Goal: Information Seeking & Learning: Learn about a topic

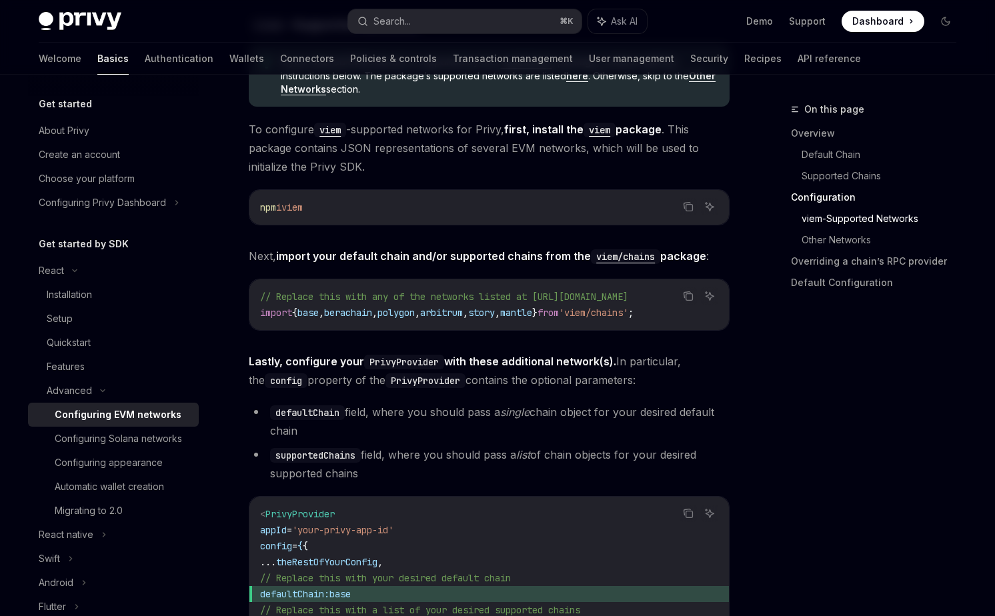
scroll to position [1404, 0]
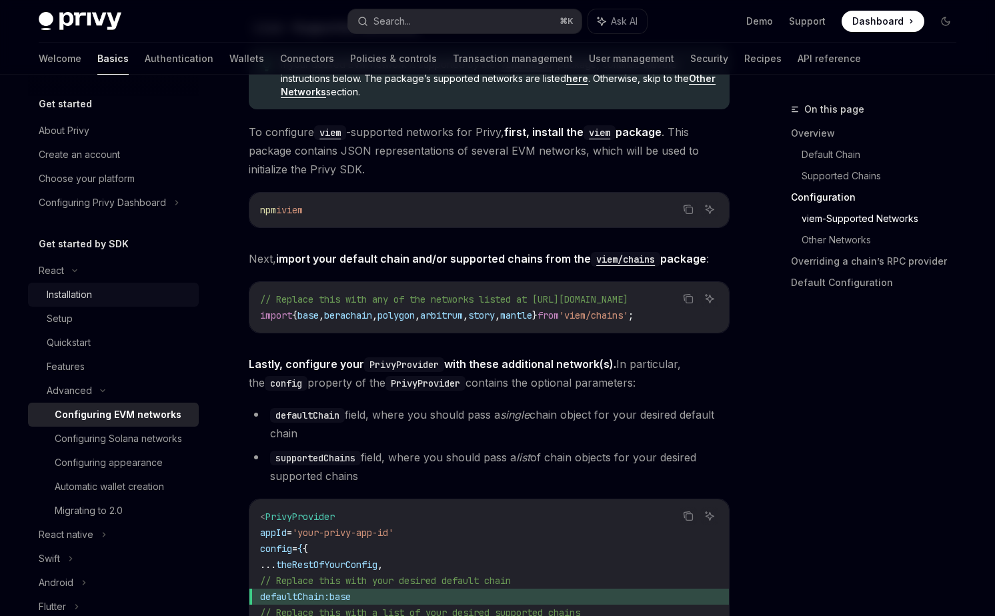
click at [106, 302] on div "Installation" at bounding box center [119, 295] width 144 height 16
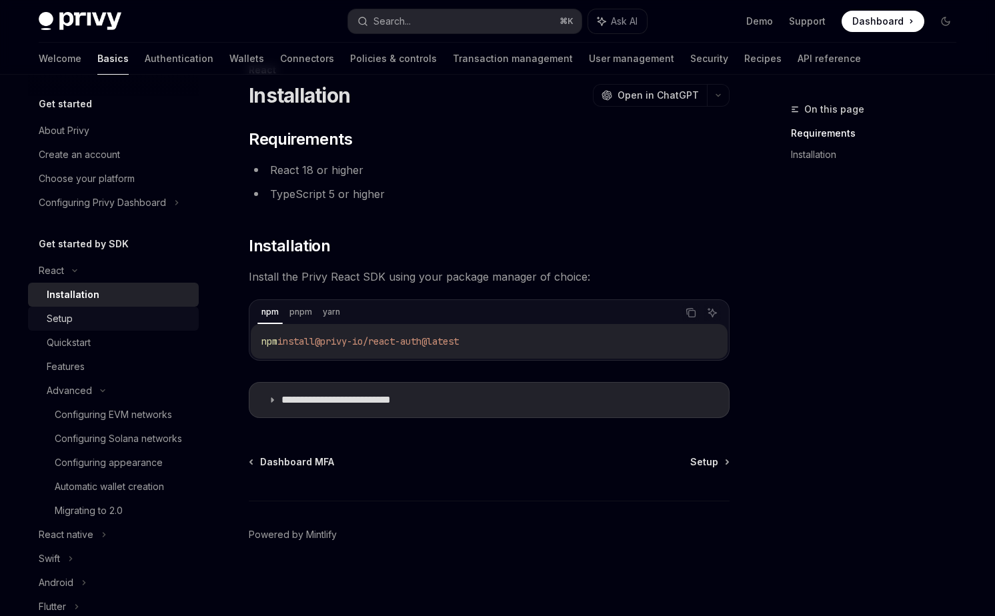
click at [105, 322] on div "Setup" at bounding box center [119, 319] width 144 height 16
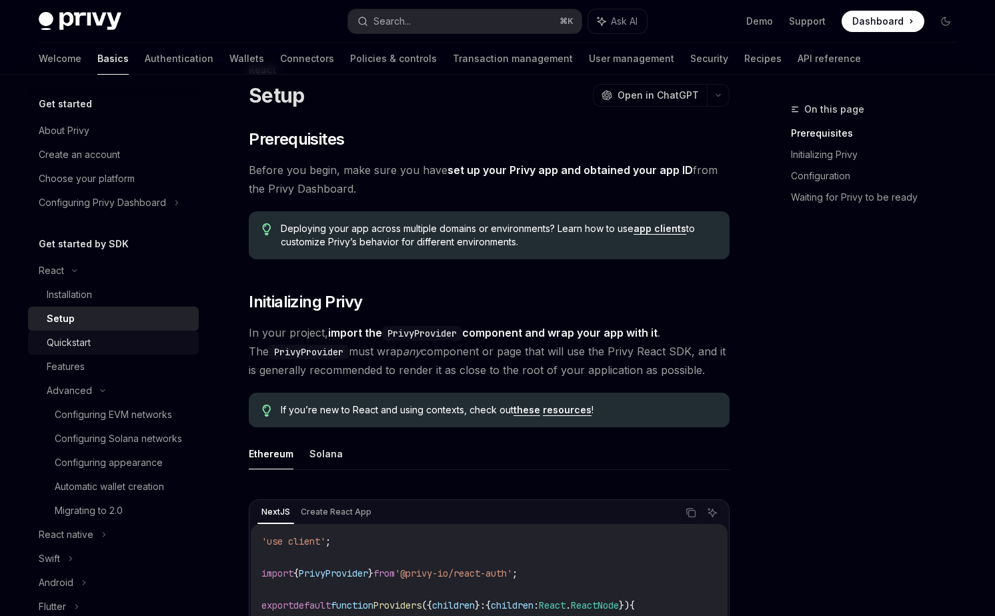
click at [101, 340] on div "Quickstart" at bounding box center [119, 343] width 144 height 16
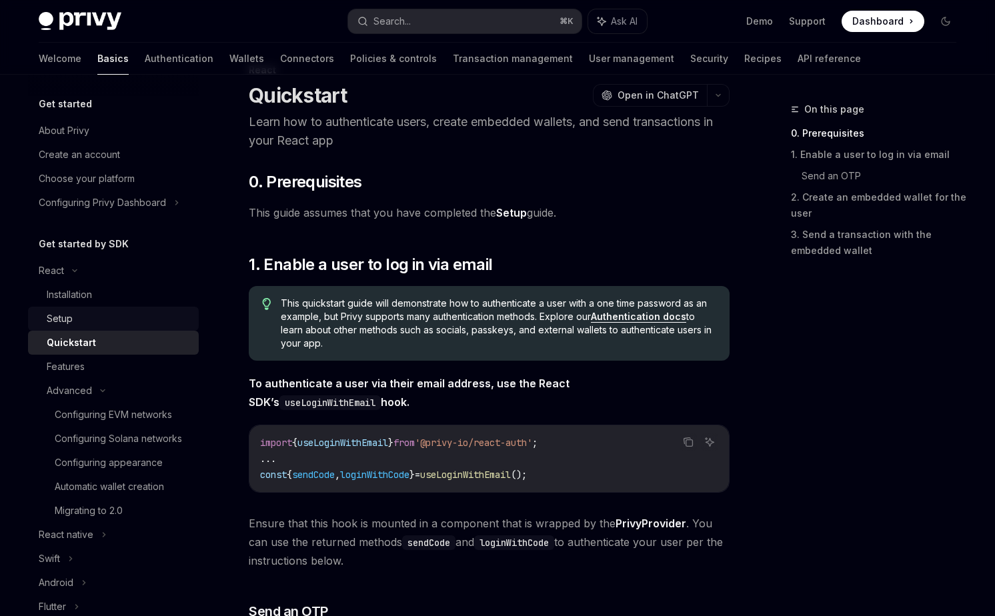
click at [106, 315] on div "Setup" at bounding box center [119, 319] width 144 height 16
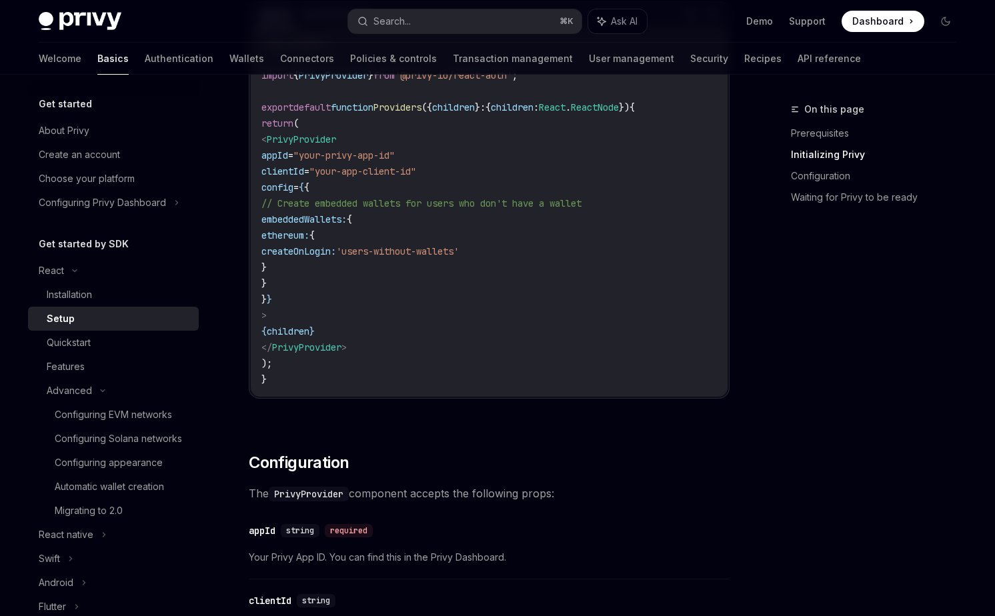
scroll to position [540, 0]
click at [131, 340] on div "Quickstart" at bounding box center [119, 343] width 144 height 16
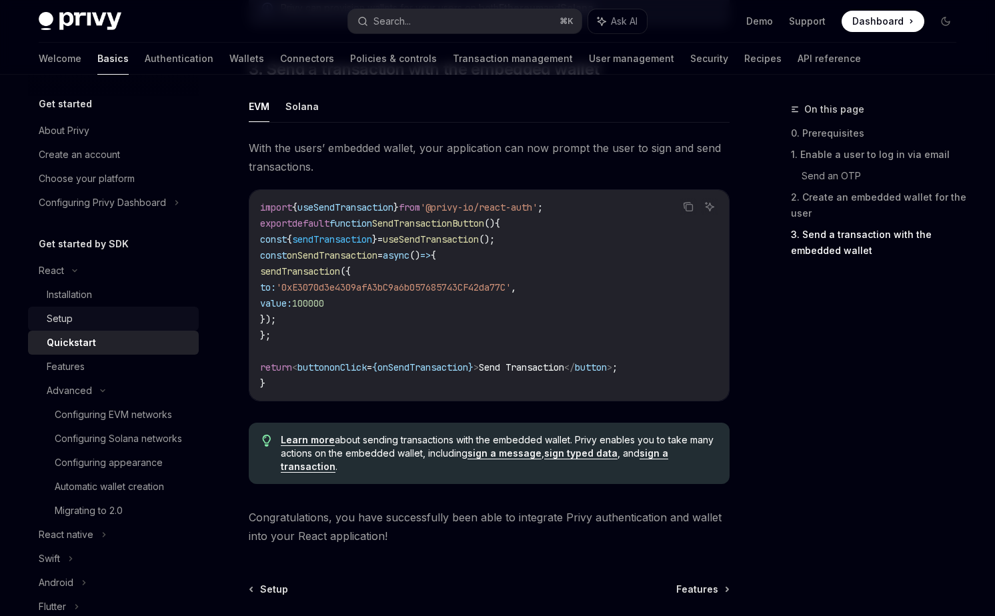
scroll to position [1179, 0]
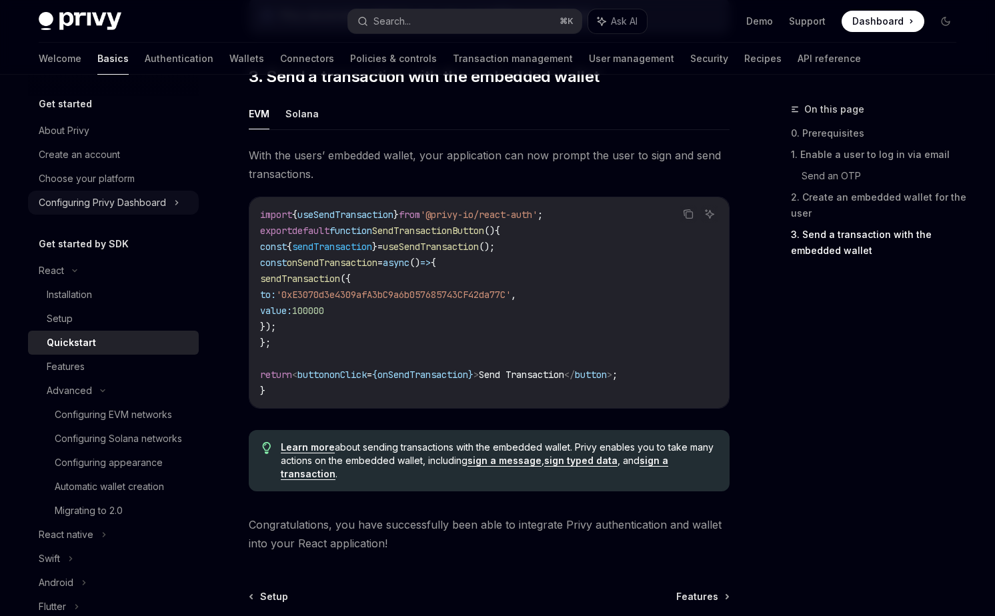
click at [120, 208] on div "Configuring Privy Dashboard" at bounding box center [102, 203] width 127 height 16
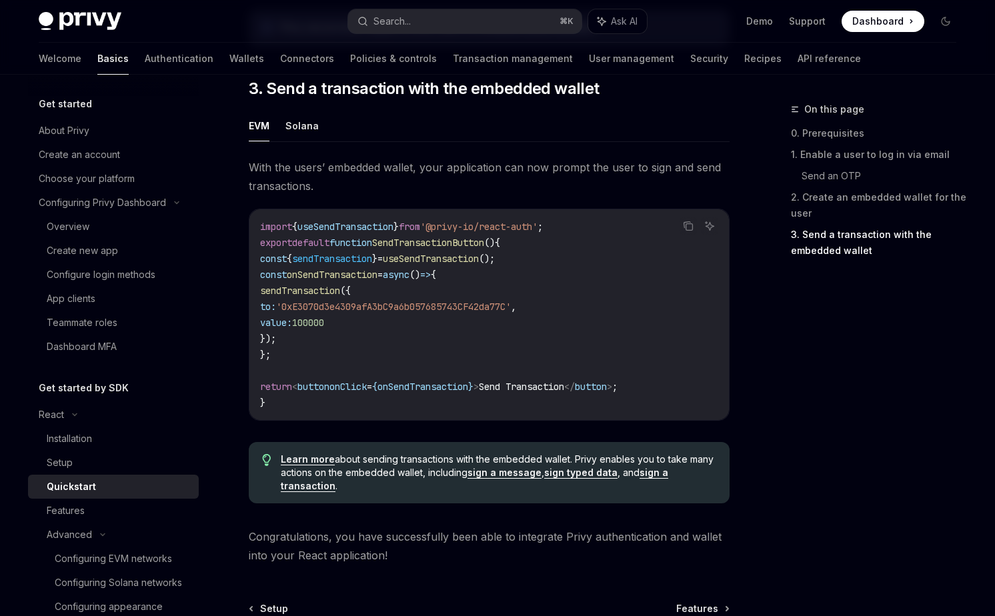
scroll to position [1179, 0]
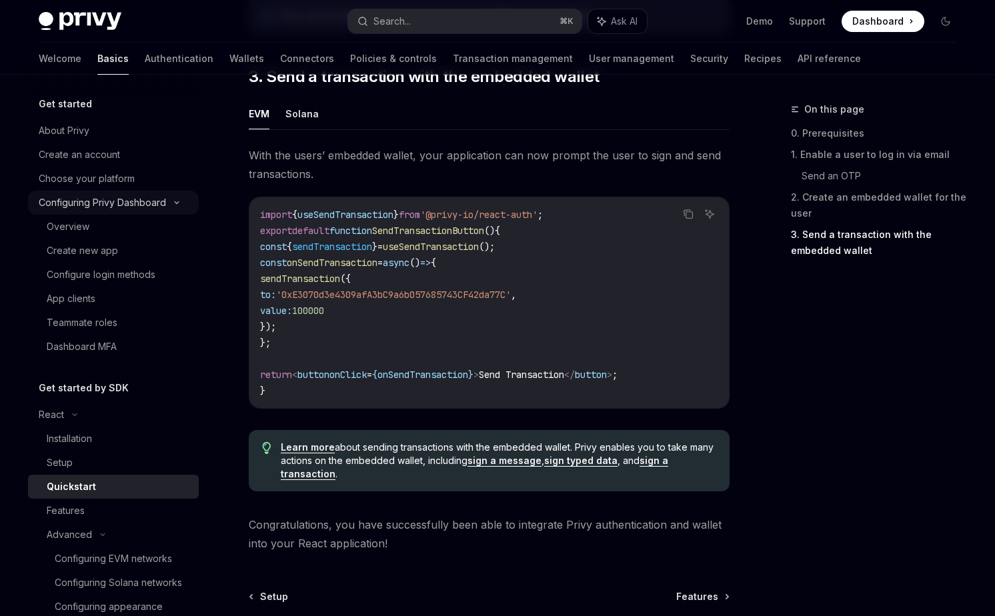
click at [115, 198] on div "Configuring Privy Dashboard" at bounding box center [102, 203] width 127 height 16
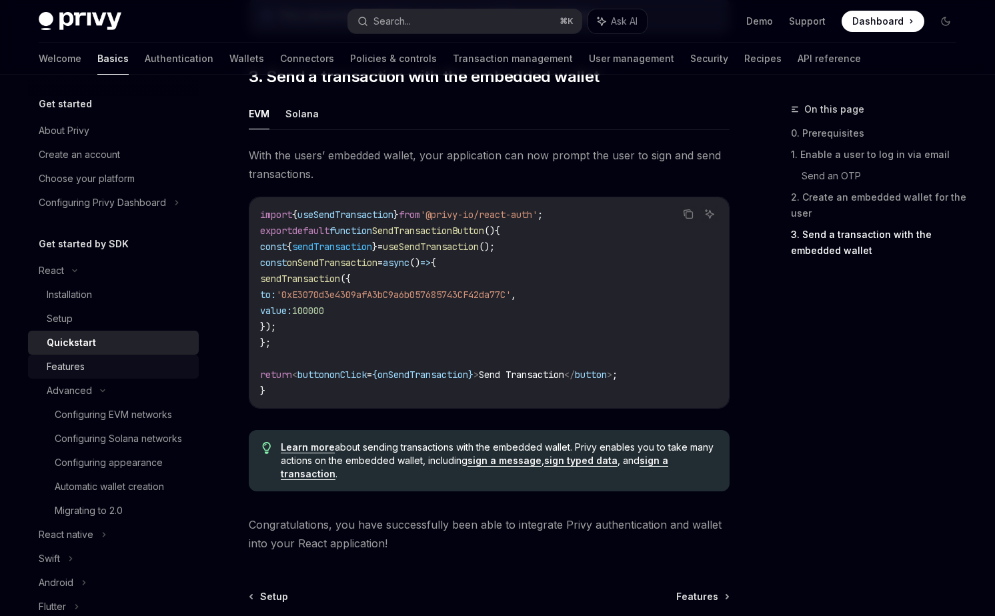
click at [109, 365] on div "Features" at bounding box center [119, 367] width 144 height 16
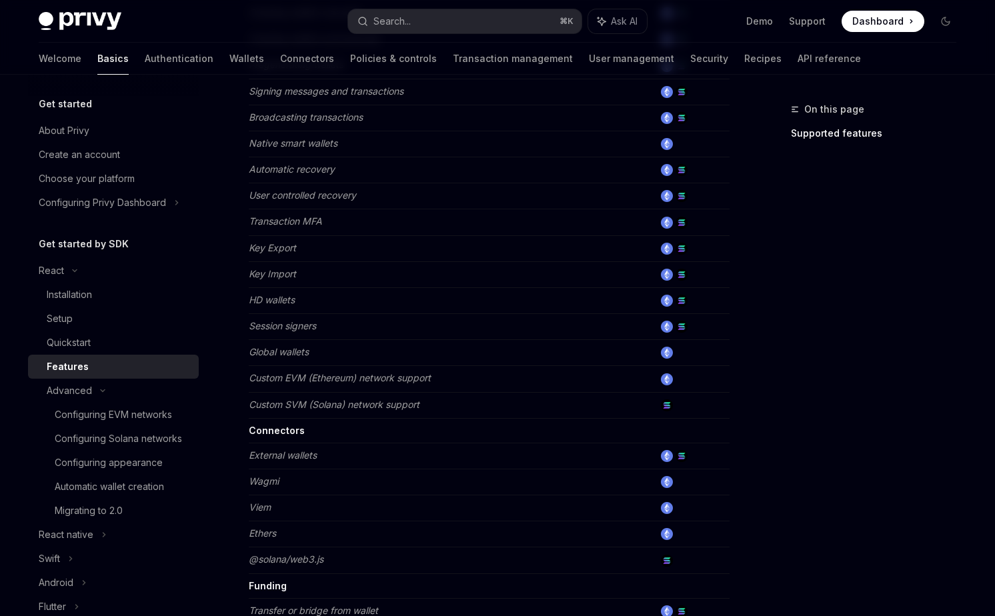
scroll to position [803, 0]
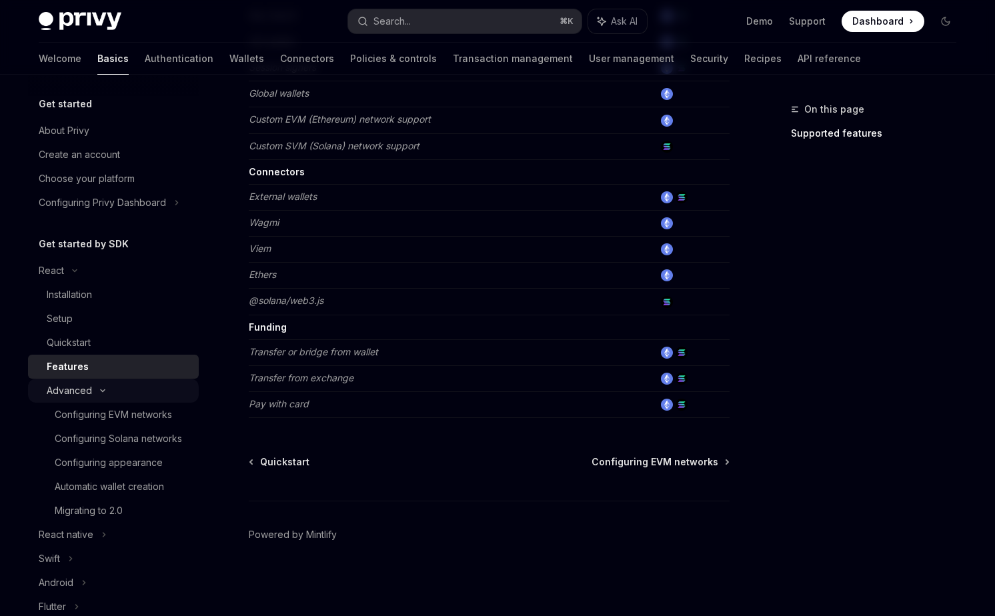
click at [101, 393] on icon at bounding box center [103, 390] width 16 height 5
click at [111, 394] on div "Advanced" at bounding box center [113, 391] width 171 height 24
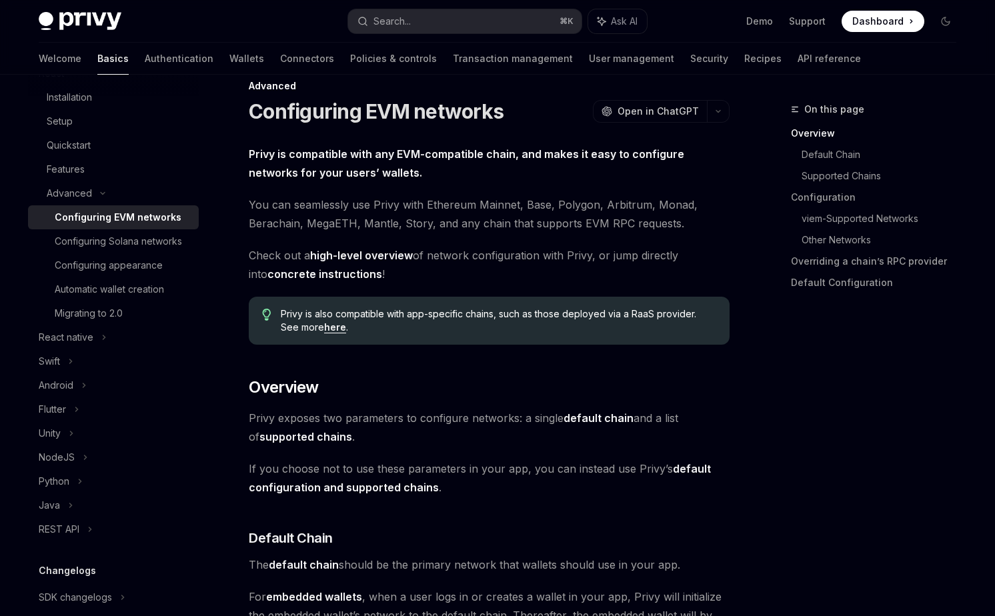
scroll to position [203, 0]
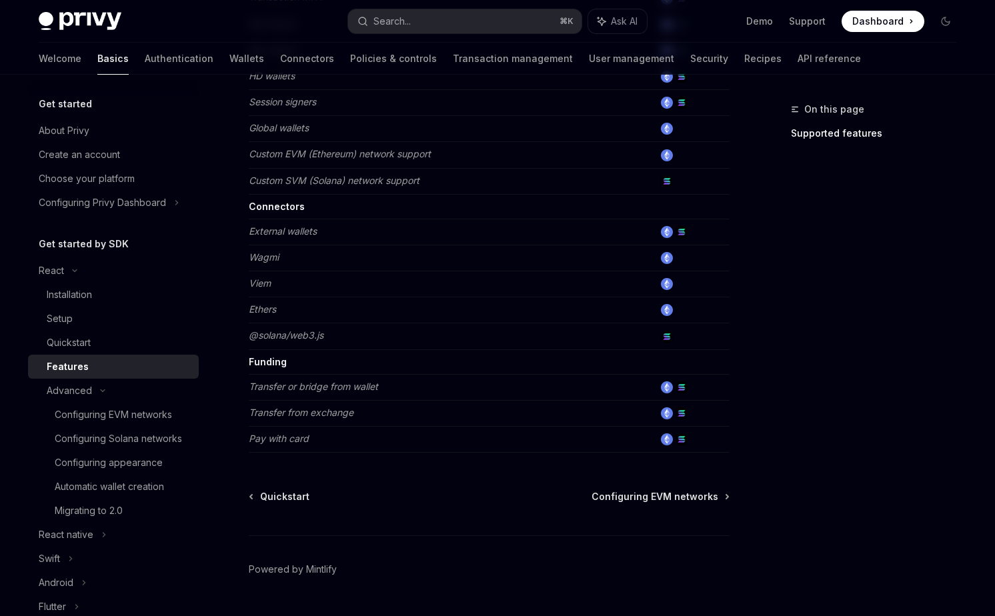
scroll to position [1, 0]
click at [102, 130] on div "About Privy" at bounding box center [115, 130] width 152 height 16
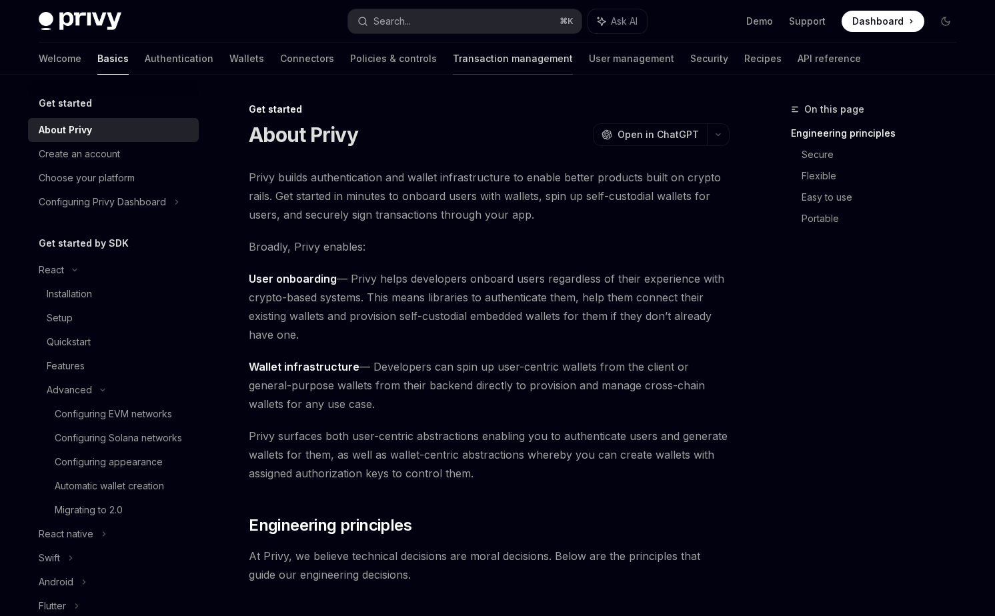
click at [453, 64] on link "Transaction management" at bounding box center [513, 59] width 120 height 32
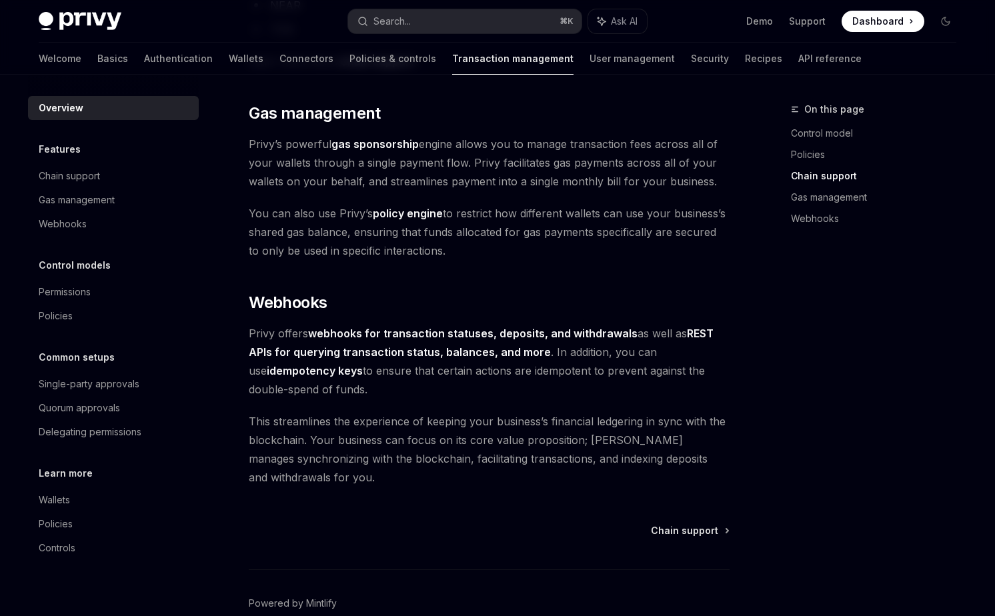
scroll to position [1184, 0]
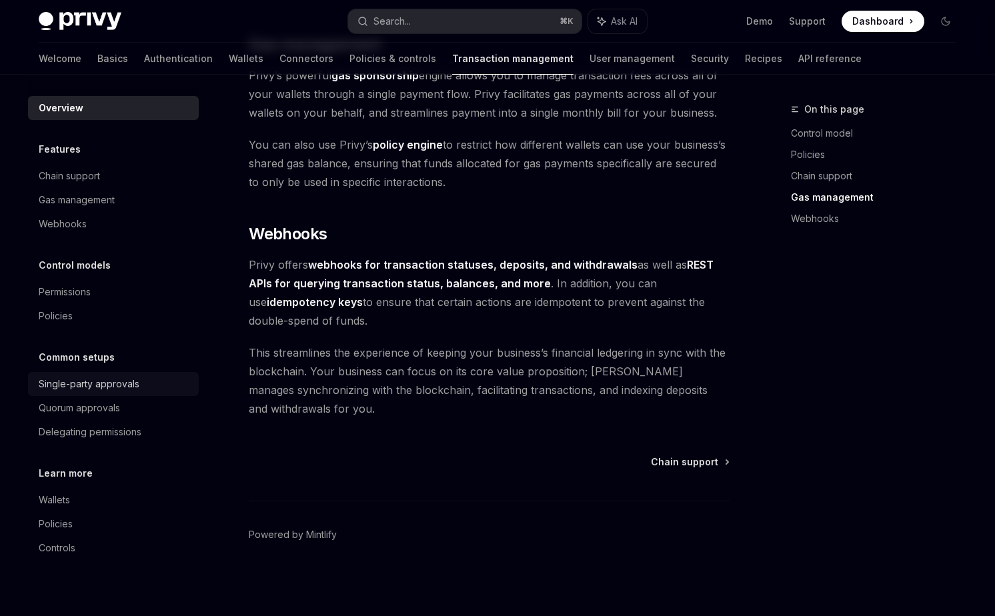
click at [137, 386] on div "Single-party approvals" at bounding box center [89, 384] width 101 height 16
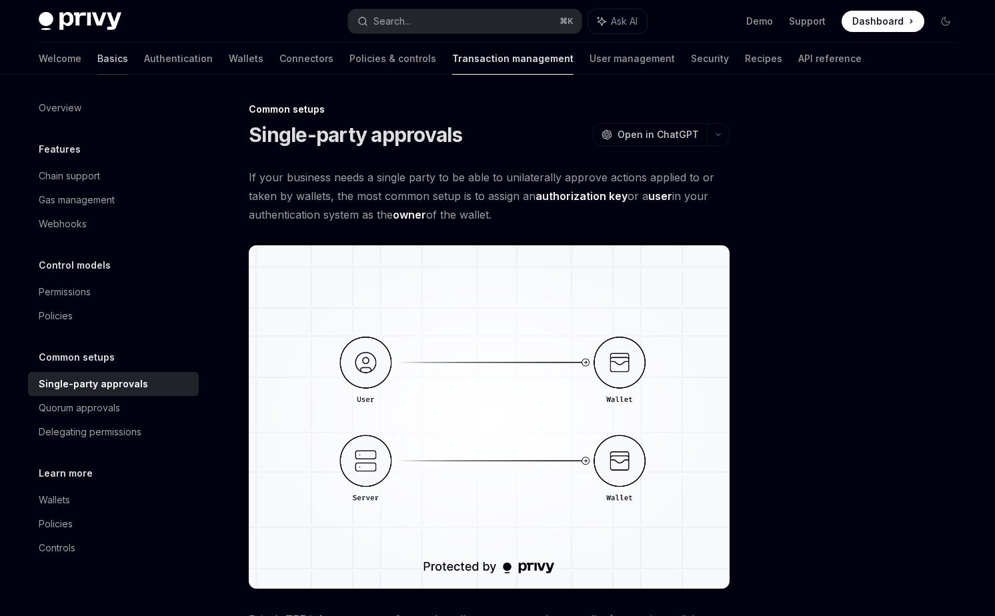
click at [97, 65] on link "Basics" at bounding box center [112, 59] width 31 height 32
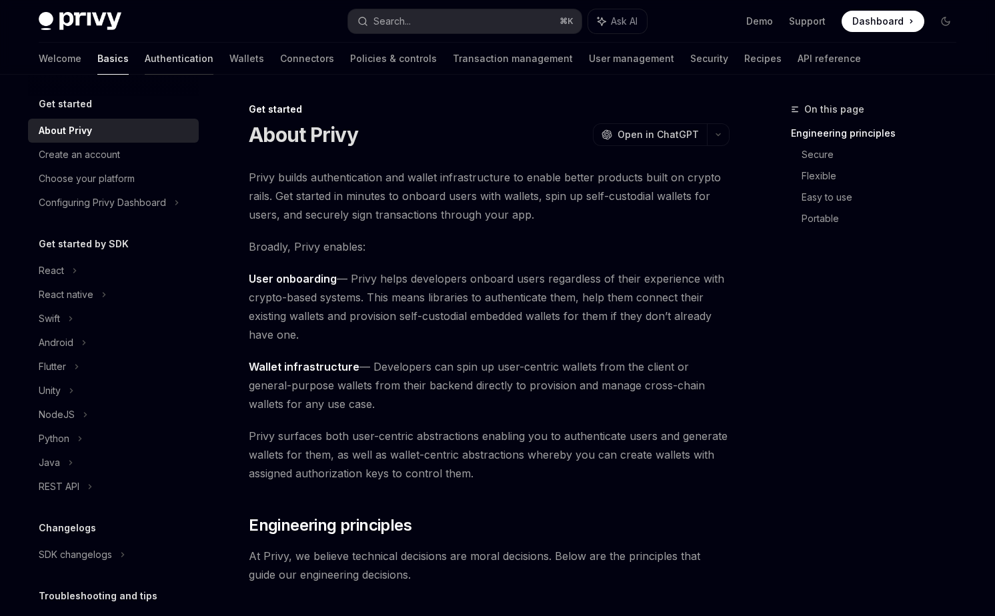
click at [145, 60] on link "Authentication" at bounding box center [179, 59] width 69 height 32
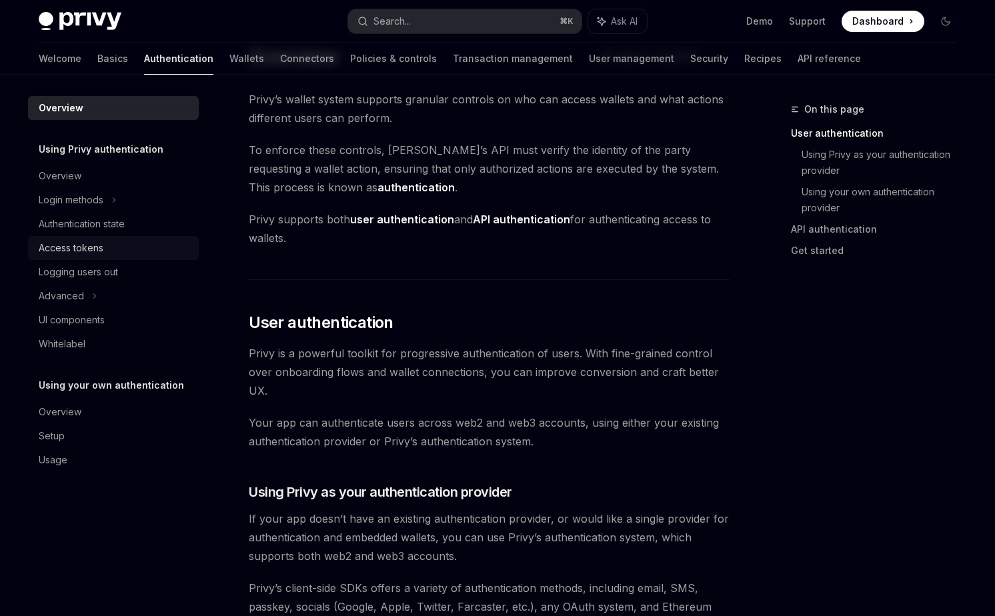
scroll to position [59, 0]
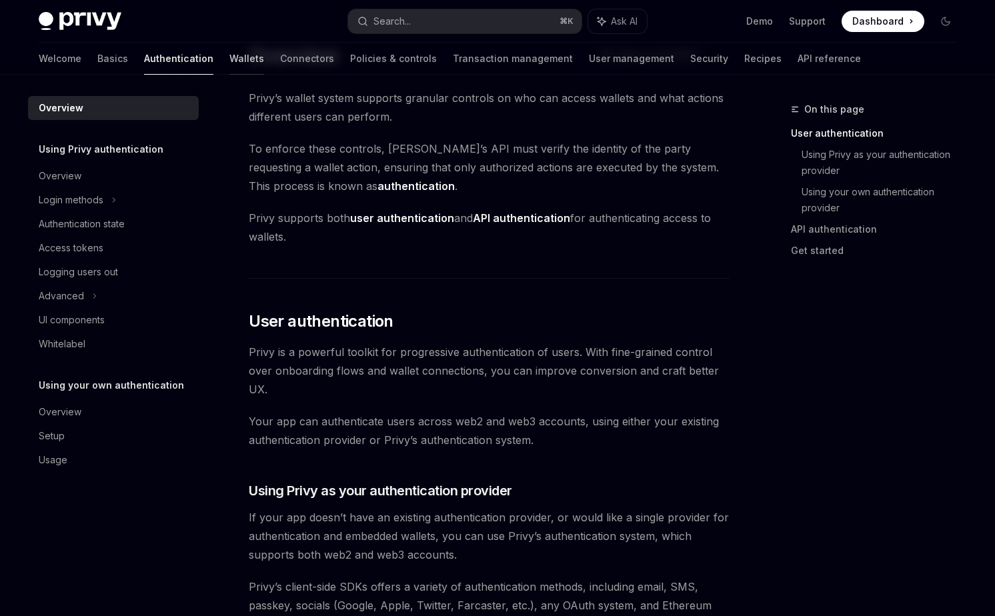
click at [229, 60] on link "Wallets" at bounding box center [246, 59] width 35 height 32
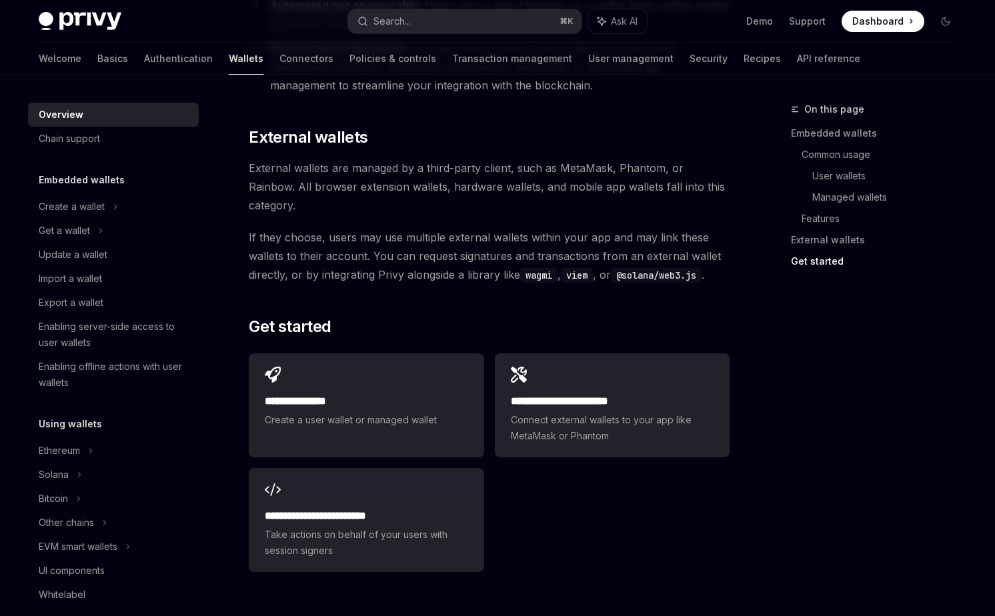
scroll to position [1958, 0]
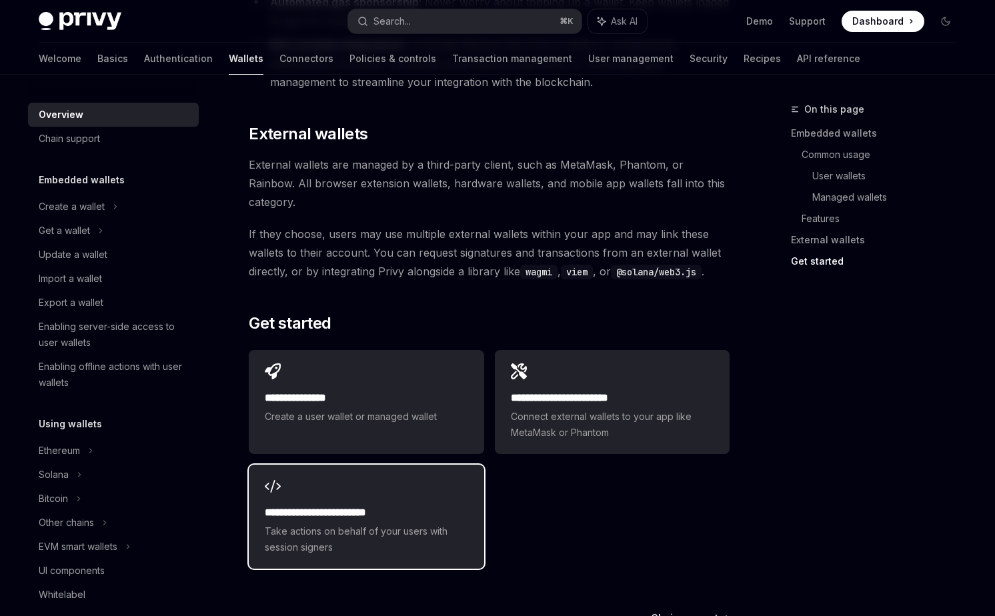
click at [392, 524] on span "Take actions on behalf of your users with session signers" at bounding box center [366, 540] width 203 height 32
type textarea "*"
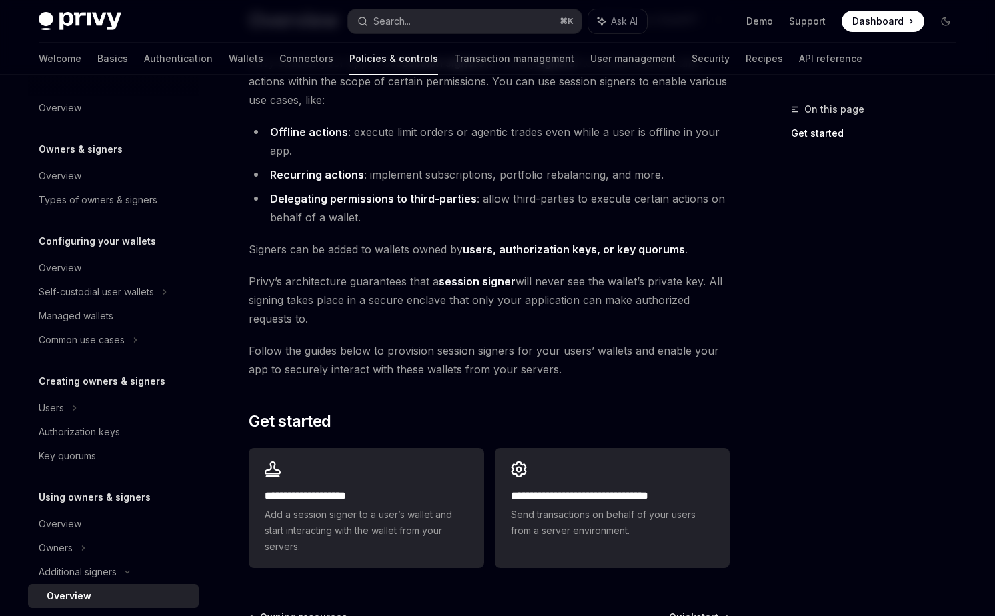
scroll to position [155, 0]
